Goal: Navigation & Orientation: Understand site structure

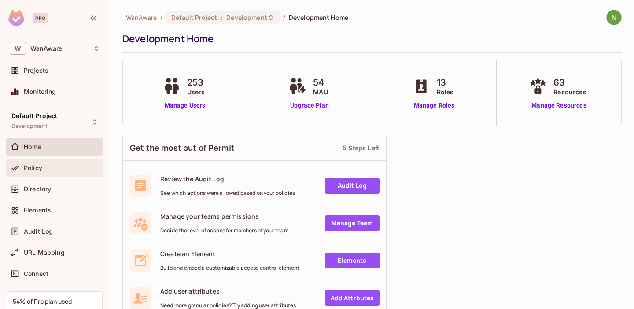
click at [50, 172] on div "Policy" at bounding box center [55, 167] width 90 height 11
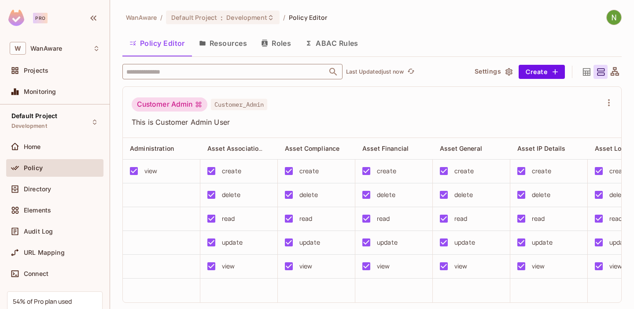
click at [246, 76] on input "text" at bounding box center [224, 71] width 201 height 15
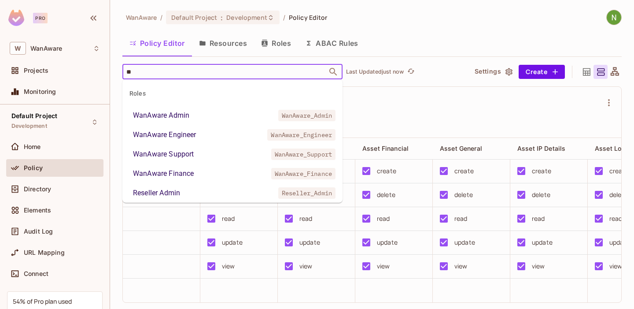
type input "***"
click at [178, 135] on div "Reseller Engineer" at bounding box center [160, 134] width 54 height 11
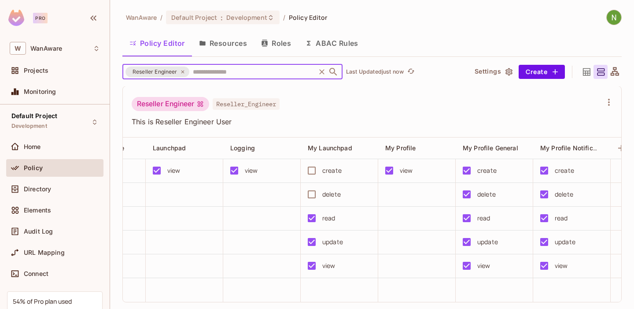
scroll to position [0, 1671]
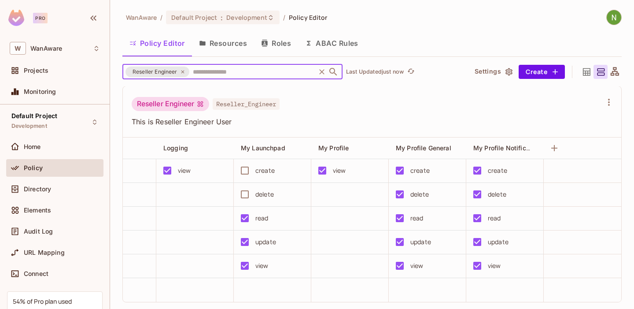
click at [609, 14] on img at bounding box center [614, 17] width 15 height 15
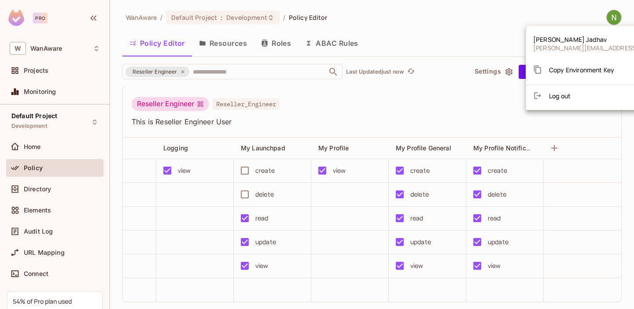
click at [441, 11] on div at bounding box center [317, 154] width 634 height 309
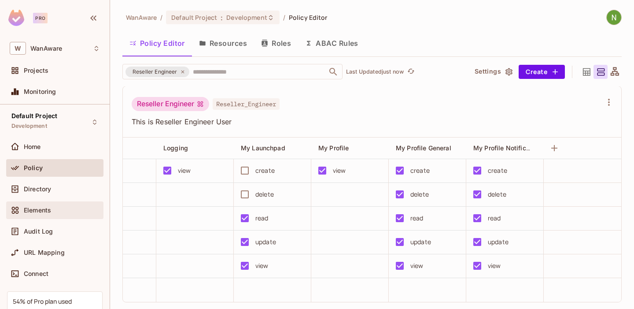
scroll to position [63, 0]
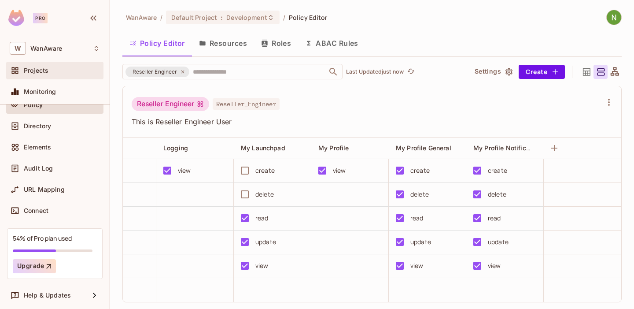
click at [49, 62] on div "Projects" at bounding box center [54, 71] width 97 height 18
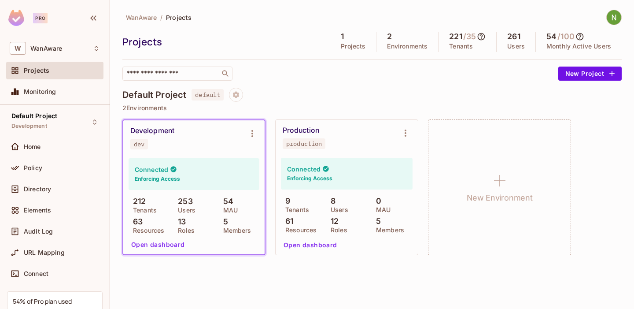
click at [164, 240] on button "Open dashboard" at bounding box center [158, 244] width 61 height 14
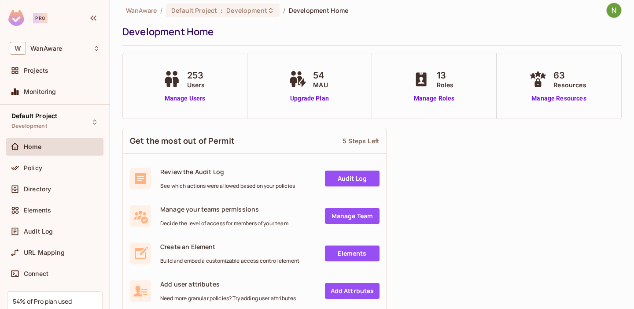
scroll to position [11, 0]
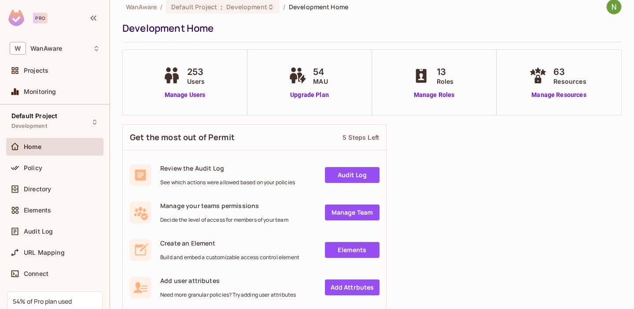
click at [321, 74] on span "54" at bounding box center [320, 71] width 15 height 13
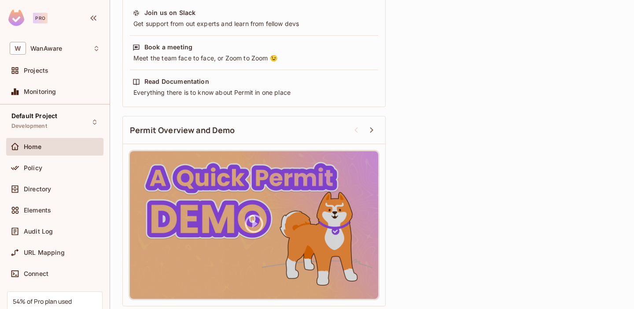
scroll to position [400, 0]
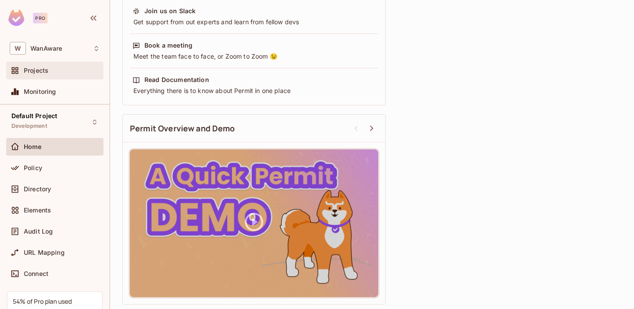
click at [47, 70] on span "Projects" at bounding box center [36, 70] width 25 height 7
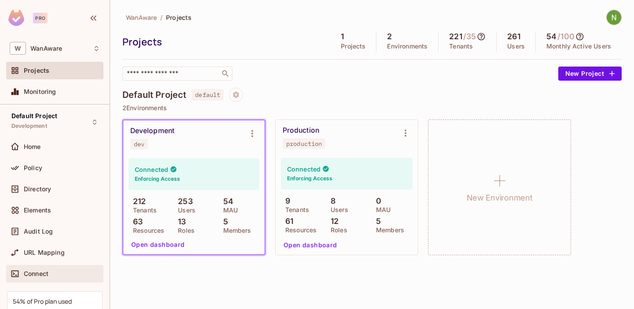
click at [43, 277] on div "Connect" at bounding box center [55, 273] width 90 height 11
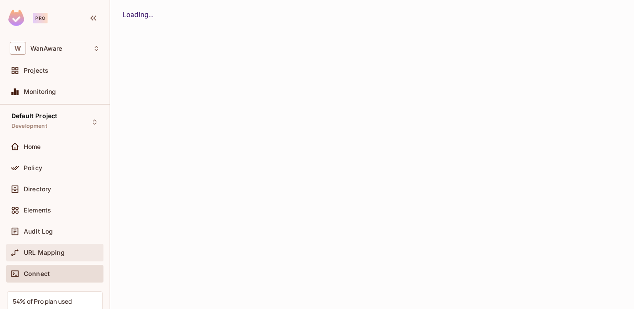
click at [49, 254] on span "URL Mapping" at bounding box center [44, 252] width 41 height 7
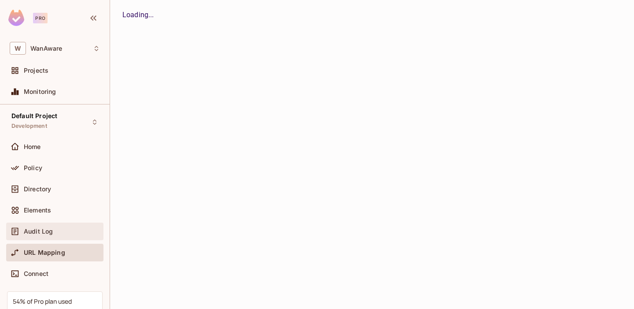
click at [44, 229] on span "Audit Log" at bounding box center [38, 231] width 29 height 7
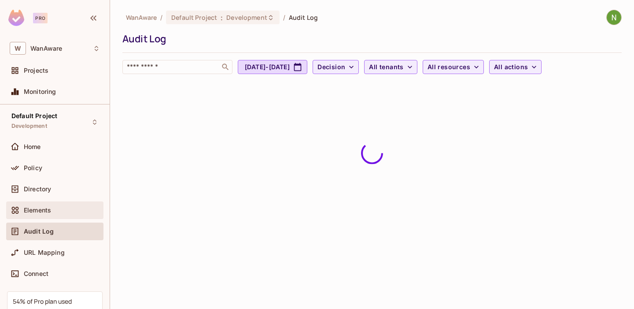
click at [44, 209] on span "Elements" at bounding box center [37, 210] width 27 height 7
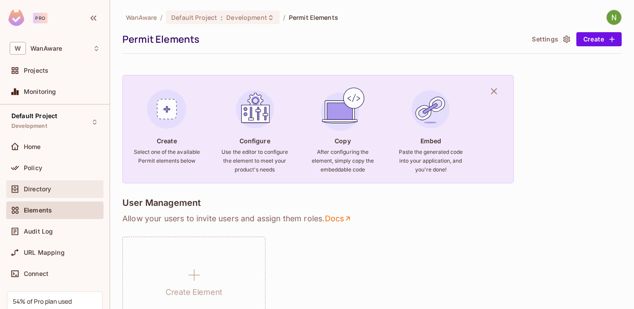
click at [48, 194] on div "Directory" at bounding box center [54, 189] width 97 height 18
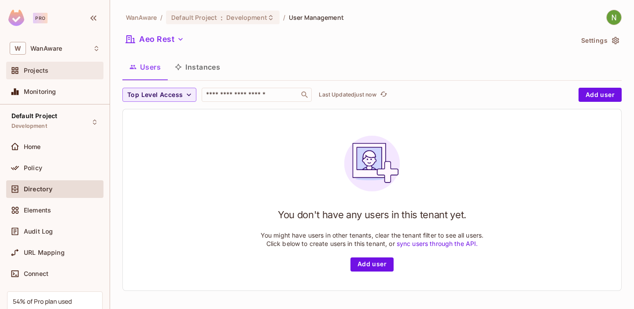
click at [41, 74] on span "Projects" at bounding box center [36, 70] width 25 height 7
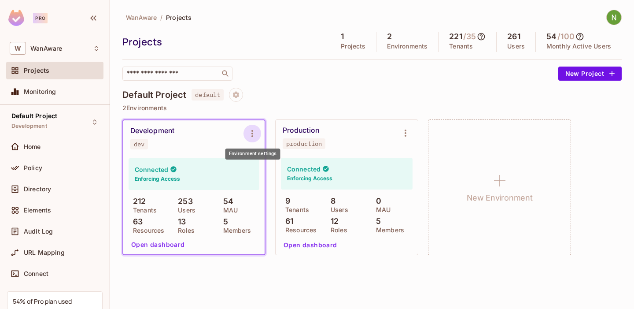
click at [251, 132] on icon "Environment settings" at bounding box center [252, 133] width 11 height 11
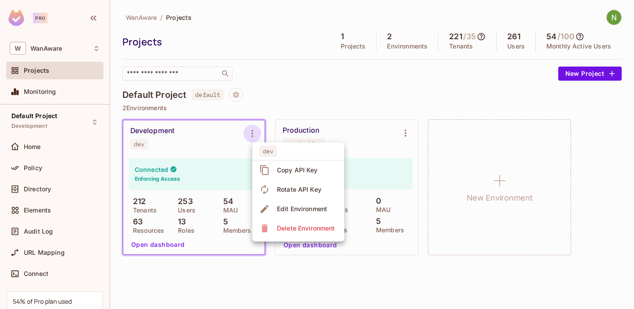
click at [333, 74] on div at bounding box center [317, 154] width 634 height 309
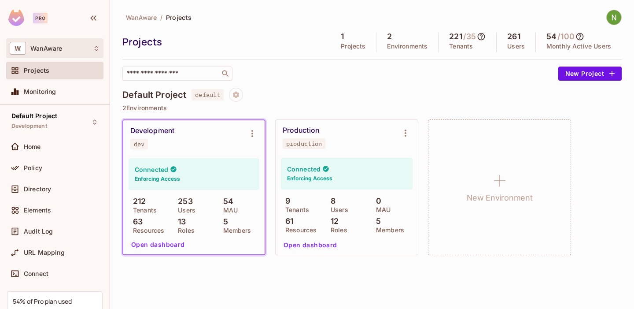
click at [78, 44] on div "W WanAware" at bounding box center [55, 48] width 90 height 13
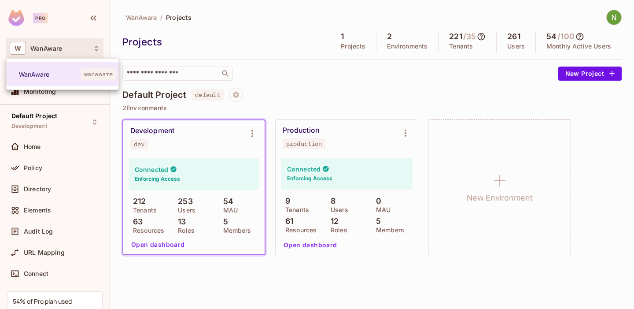
click at [92, 18] on div at bounding box center [317, 154] width 634 height 309
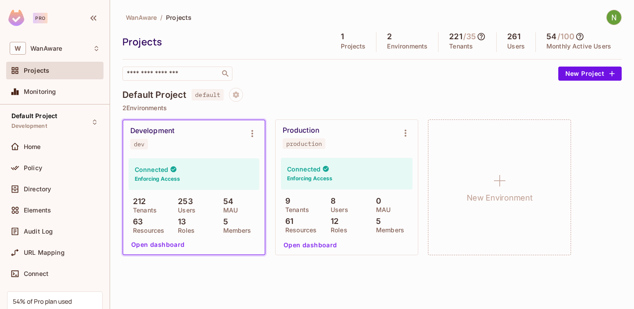
click at [92, 18] on icon "button" at bounding box center [93, 17] width 6 height 5
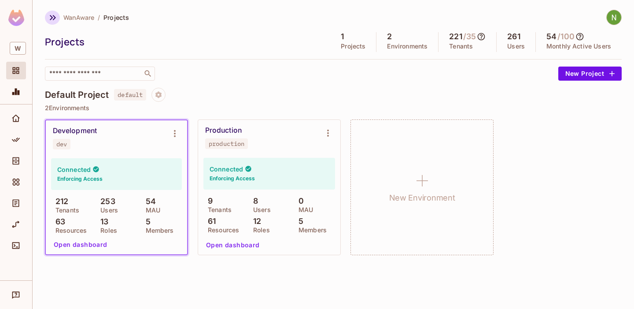
click at [48, 16] on icon "button" at bounding box center [53, 17] width 11 height 11
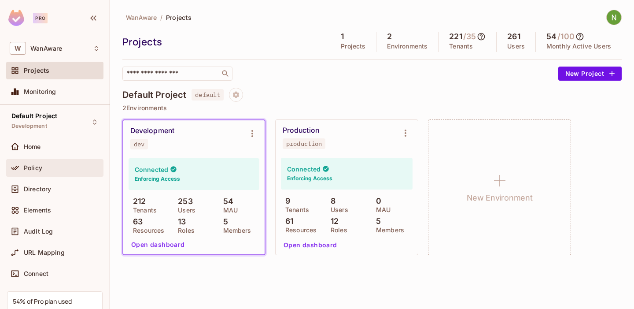
click at [55, 165] on div "Policy" at bounding box center [62, 167] width 76 height 7
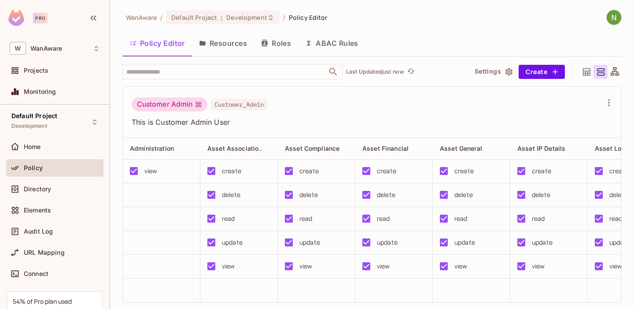
click at [505, 76] on button "Settings" at bounding box center [493, 72] width 44 height 14
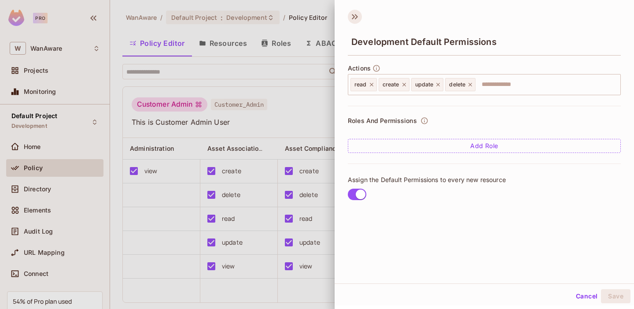
click at [358, 14] on icon at bounding box center [355, 17] width 14 height 14
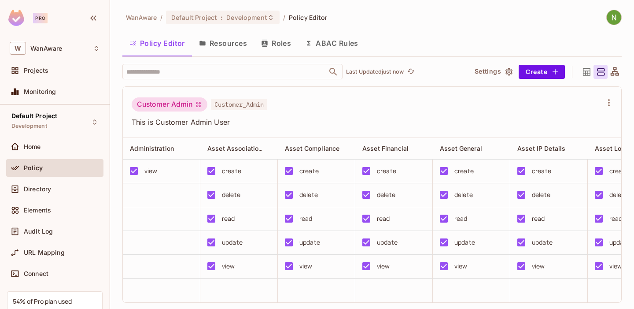
click at [617, 21] on img at bounding box center [614, 17] width 15 height 15
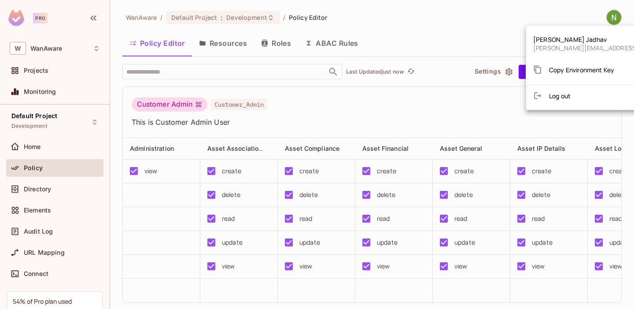
click at [482, 22] on div at bounding box center [317, 154] width 634 height 309
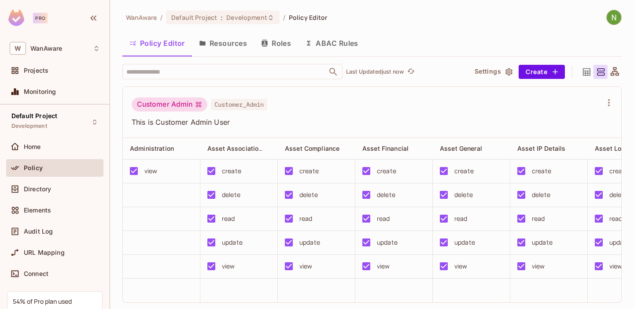
click at [57, 166] on div "Policy" at bounding box center [62, 167] width 76 height 7
click at [611, 102] on icon "button" at bounding box center [609, 102] width 11 height 11
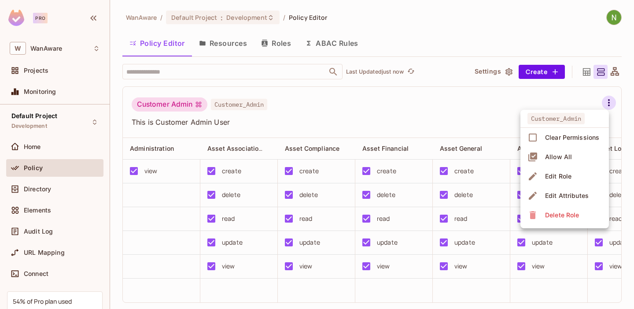
click at [497, 119] on div at bounding box center [317, 154] width 634 height 309
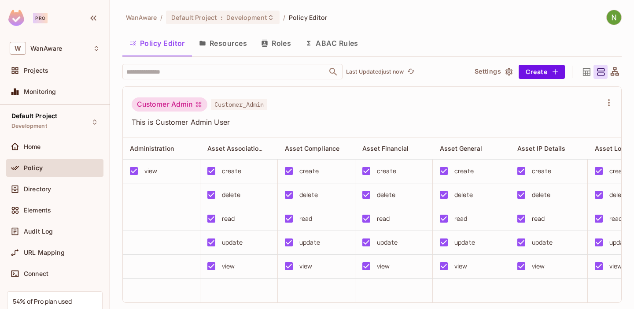
click at [499, 74] on button "Settings" at bounding box center [493, 72] width 44 height 14
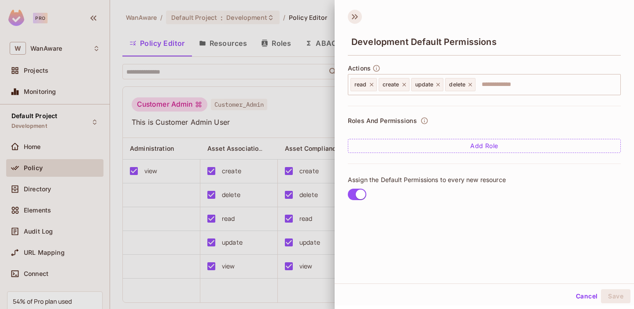
click at [357, 17] on icon at bounding box center [356, 16] width 3 height 5
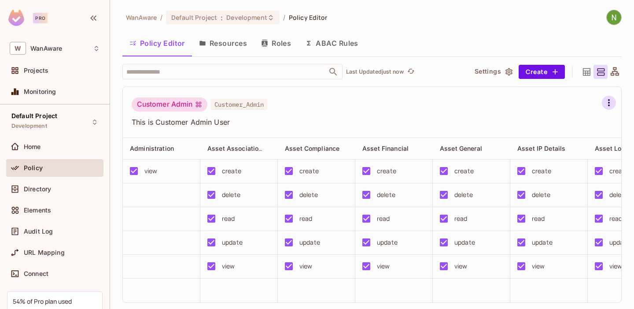
click at [610, 98] on icon "button" at bounding box center [609, 102] width 11 height 11
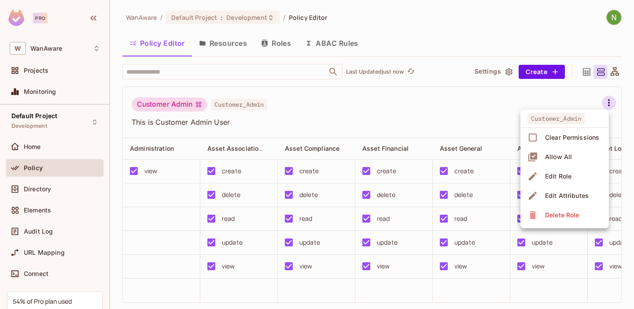
click at [464, 114] on div at bounding box center [317, 154] width 634 height 309
